Goal: Task Accomplishment & Management: Use online tool/utility

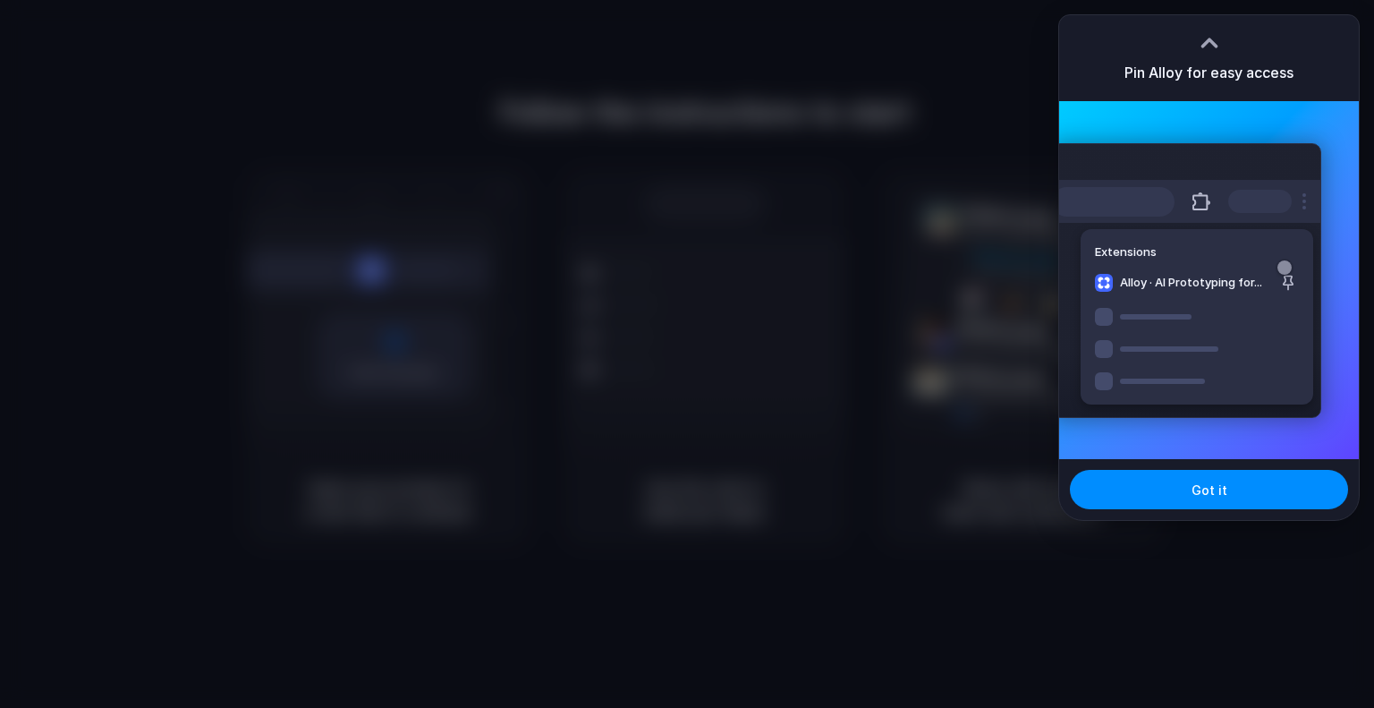
click at [957, 232] on div at bounding box center [687, 354] width 1374 height 708
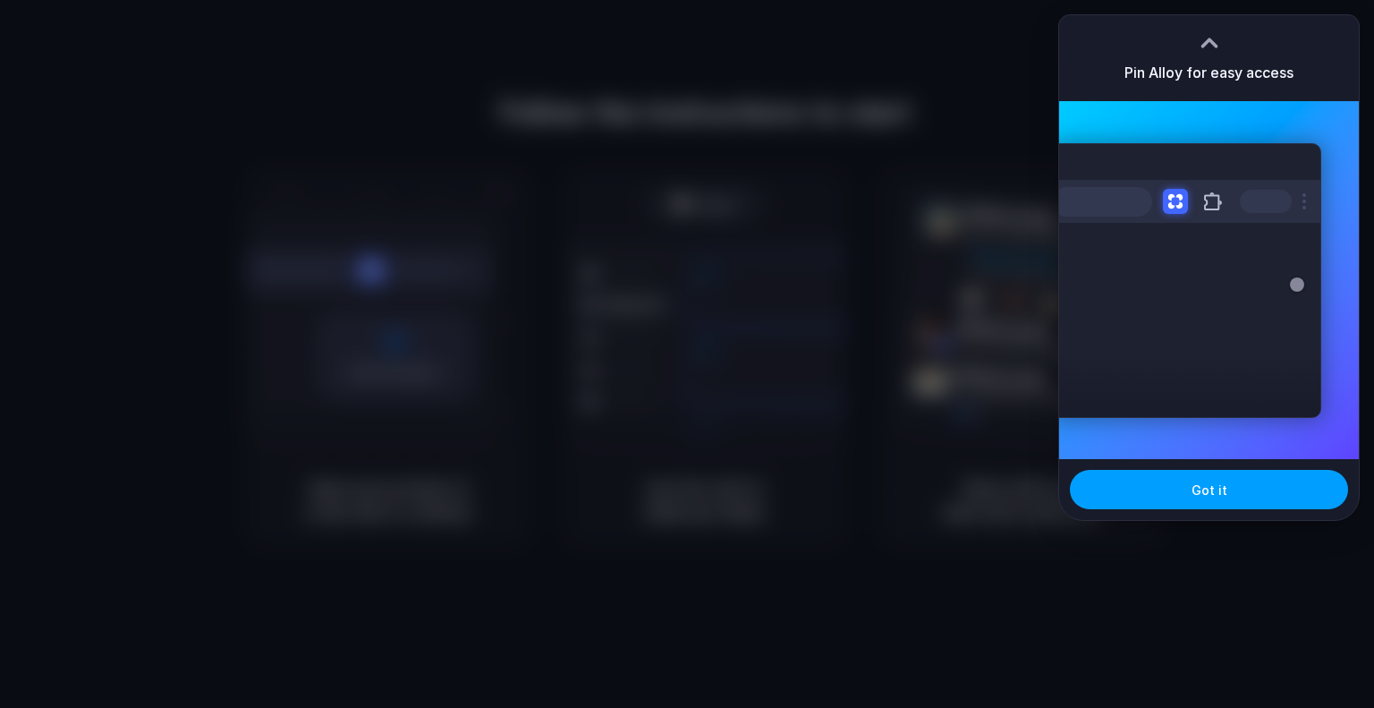
click at [1195, 490] on span "Got it" at bounding box center [1210, 489] width 36 height 19
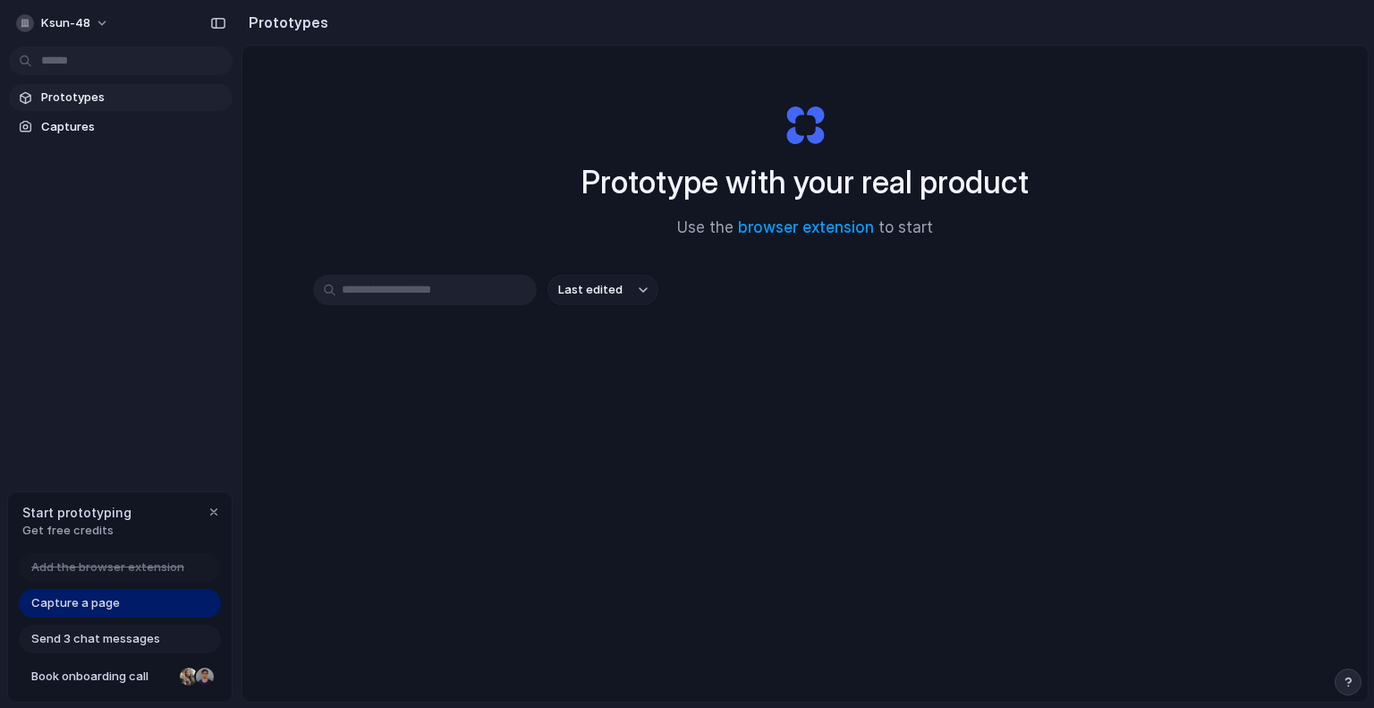
click at [687, 354] on div at bounding box center [687, 354] width 0 height 0
